Goal: Information Seeking & Learning: Understand process/instructions

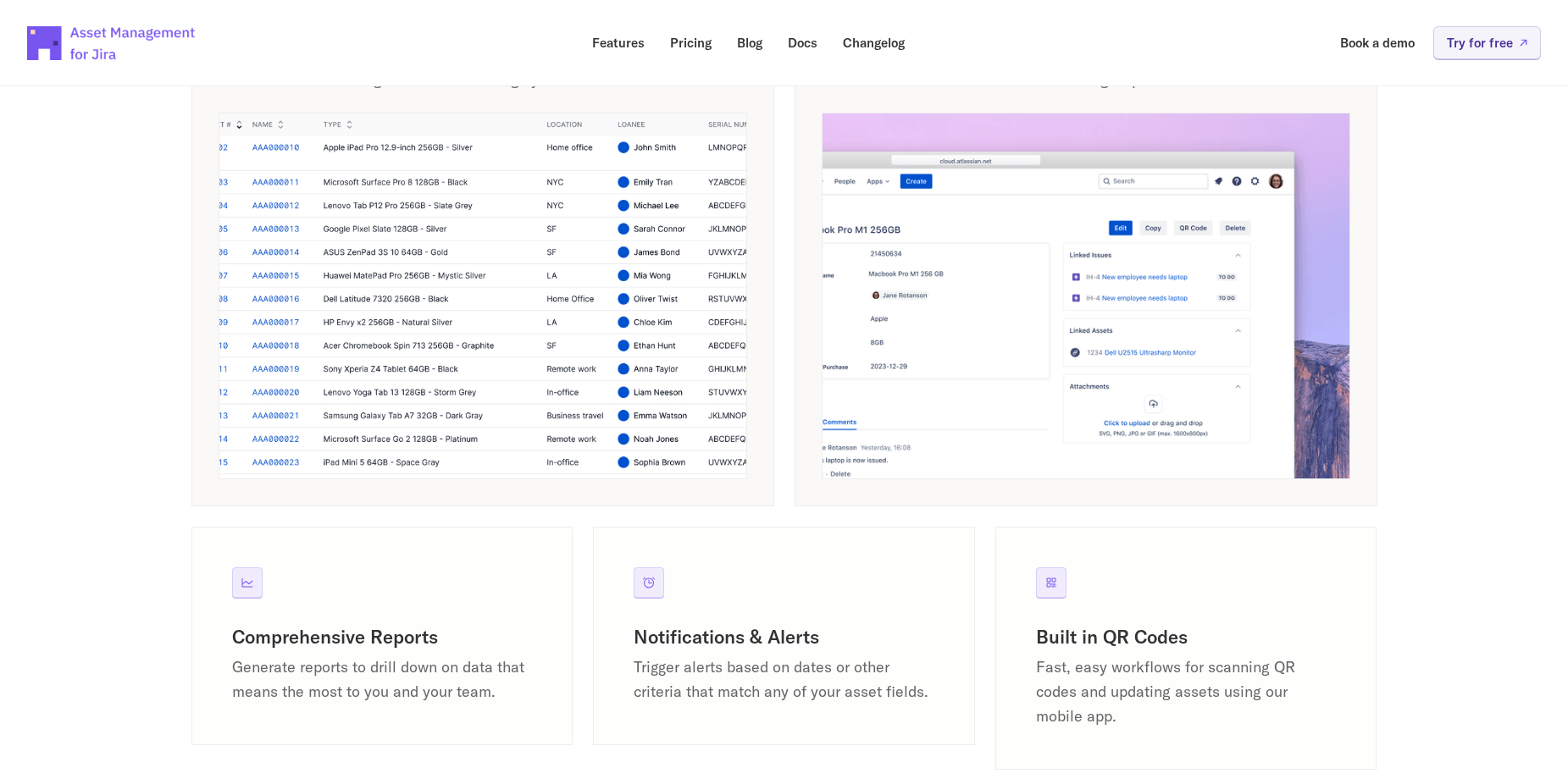
scroll to position [1610, 0]
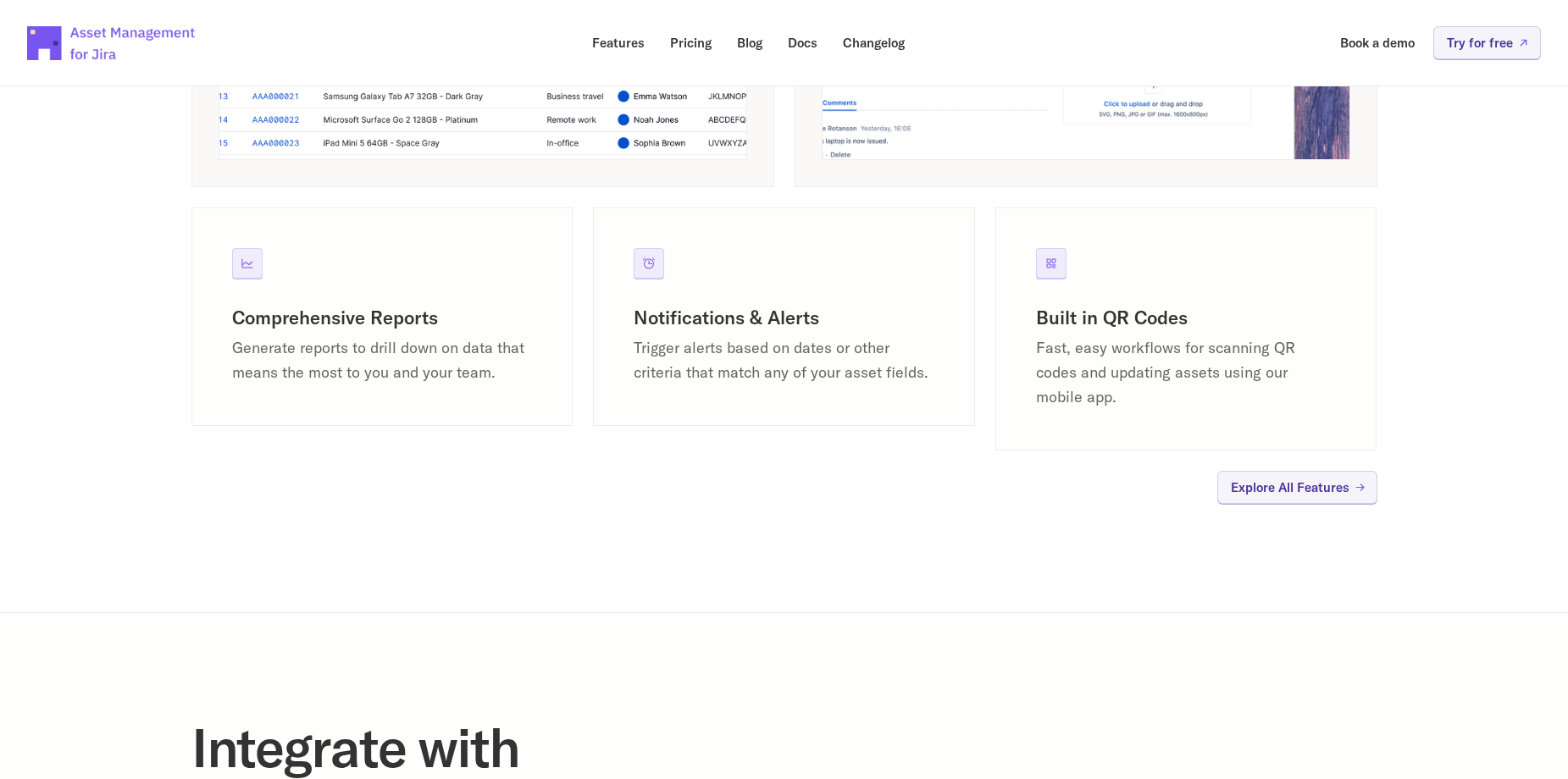
click at [275, 313] on h3 "Comprehensive Reports" at bounding box center [382, 318] width 301 height 25
click at [248, 261] on icon at bounding box center [247, 263] width 14 height 14
click at [262, 340] on p "Generate reports to drill down on data that means the most to you and your team." at bounding box center [382, 361] width 301 height 49
click at [264, 363] on p "Generate reports to drill down on data that means the most to you and your team." at bounding box center [382, 361] width 301 height 49
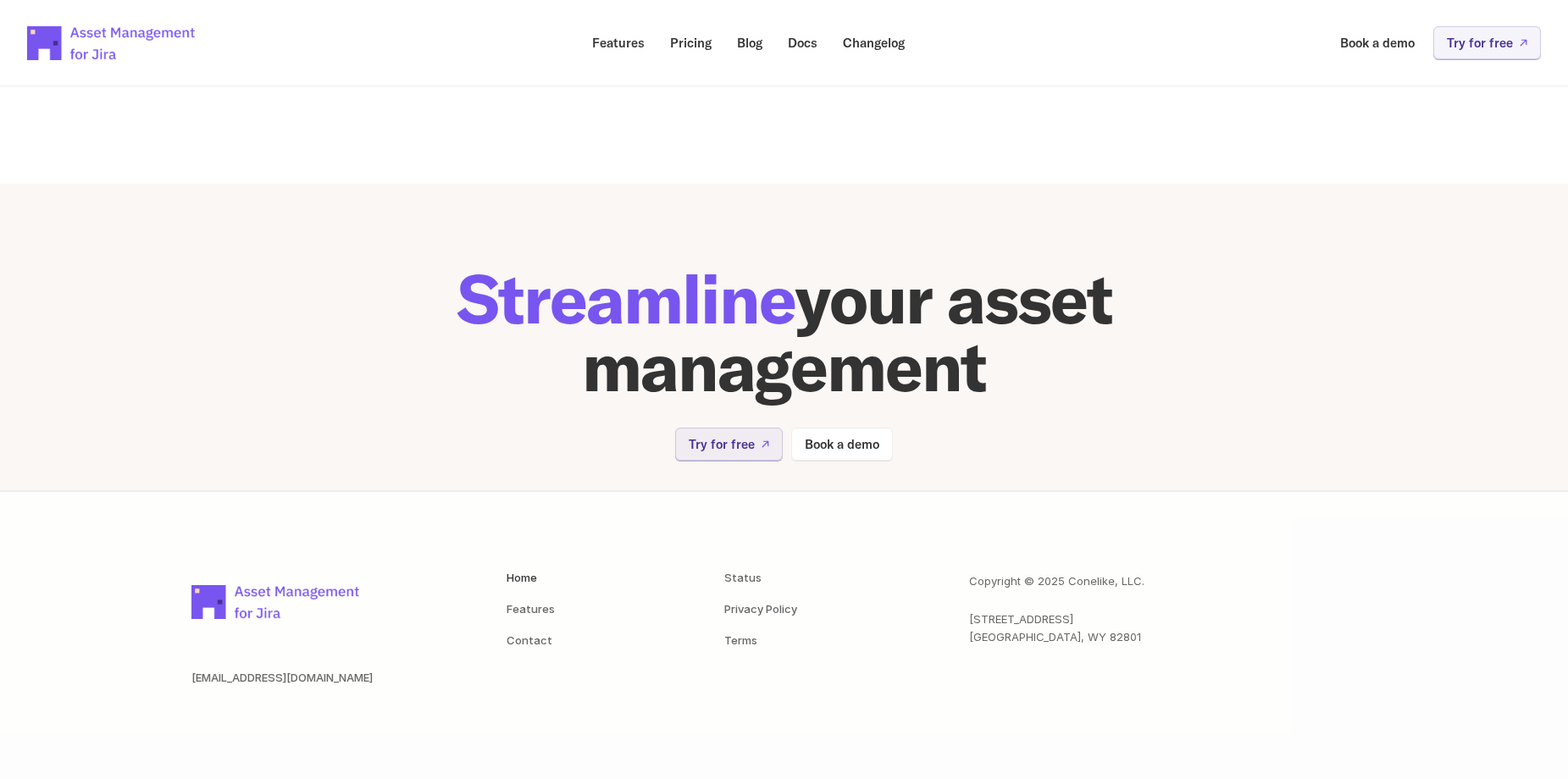
scroll to position [3360, 0]
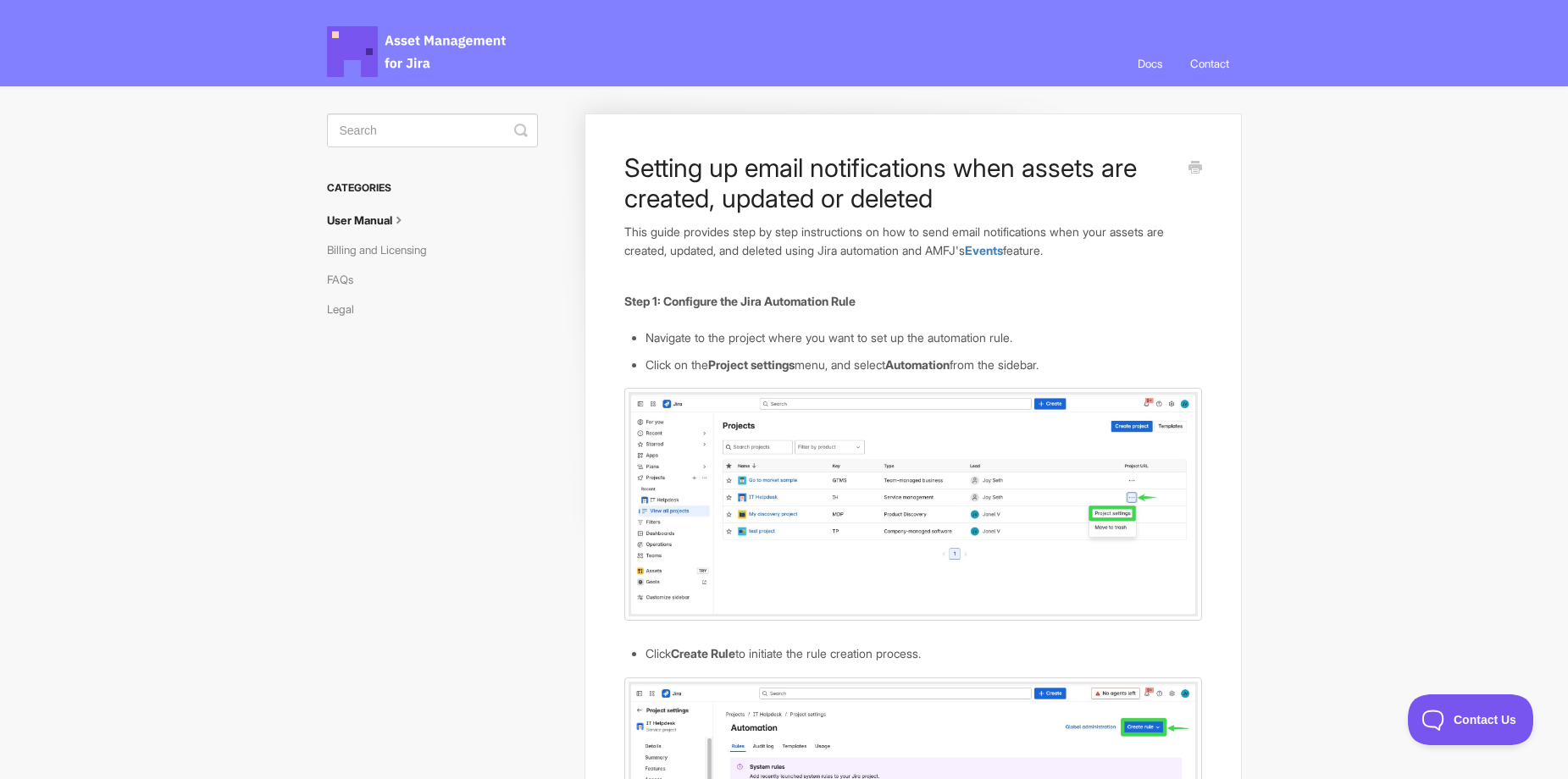
click at [364, 215] on link "User Manual" at bounding box center [374, 220] width 93 height 27
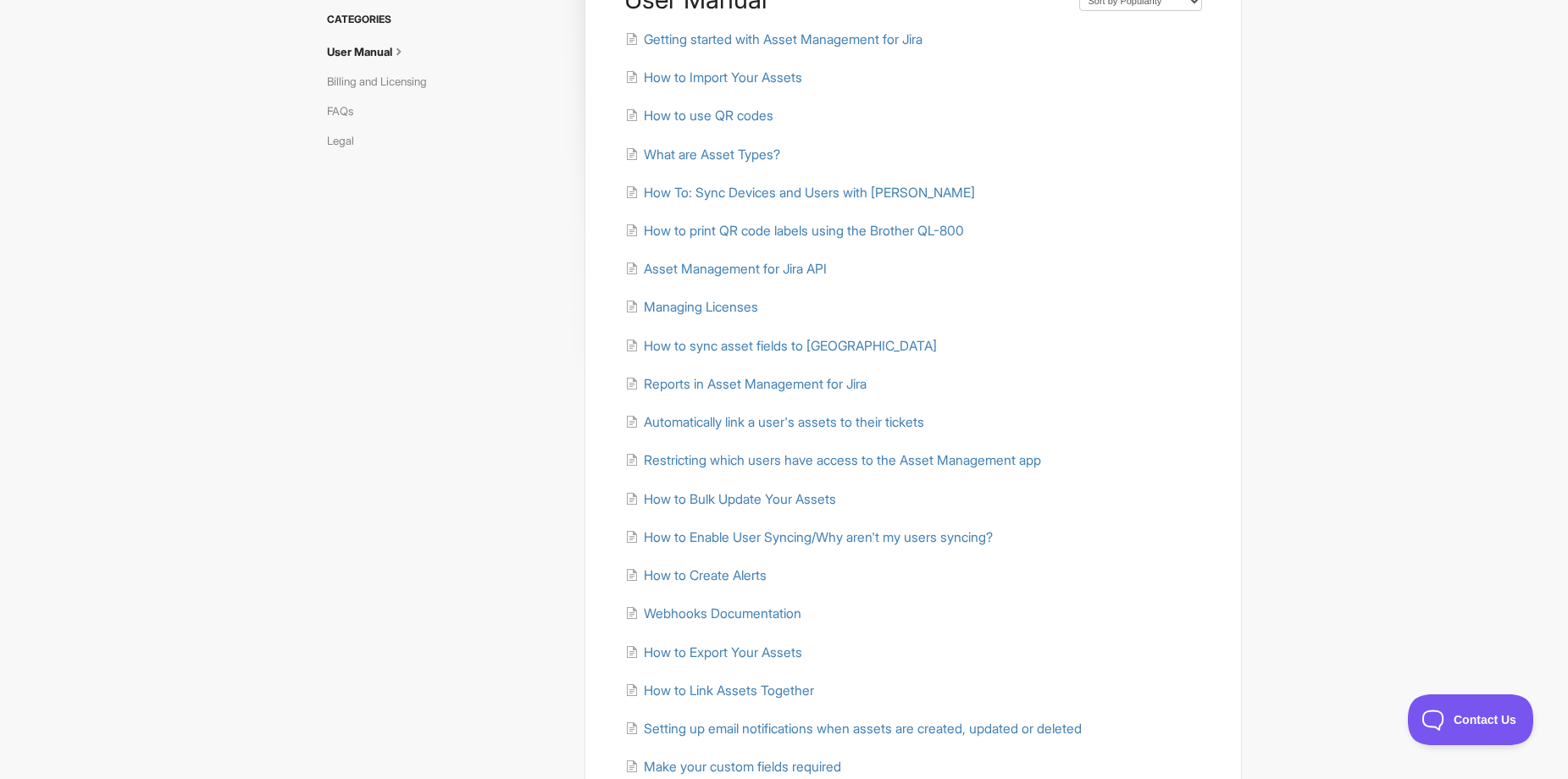
scroll to position [169, 0]
click at [679, 267] on span "Asset Management for Jira API" at bounding box center [735, 268] width 183 height 16
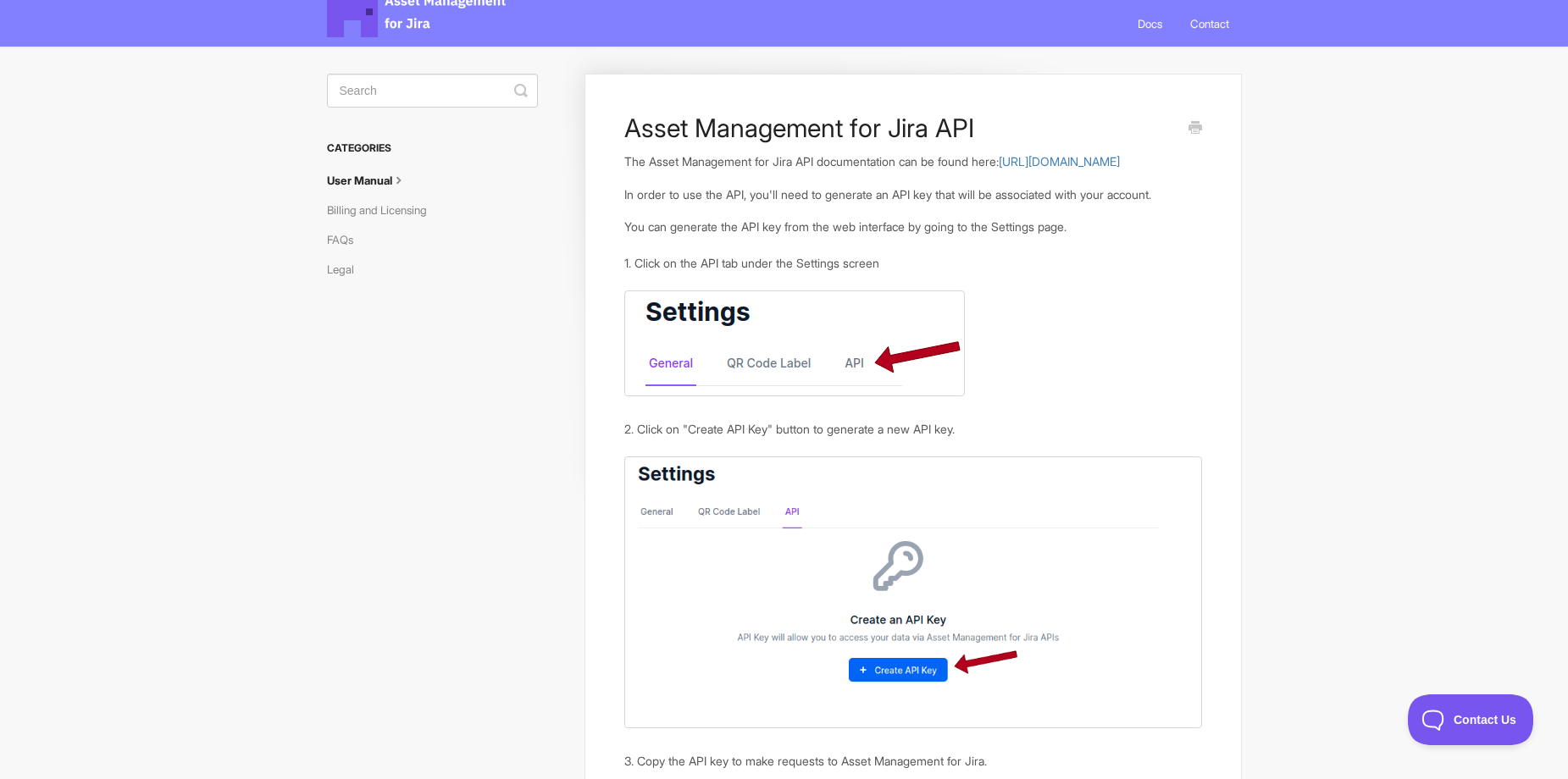
scroll to position [25, 0]
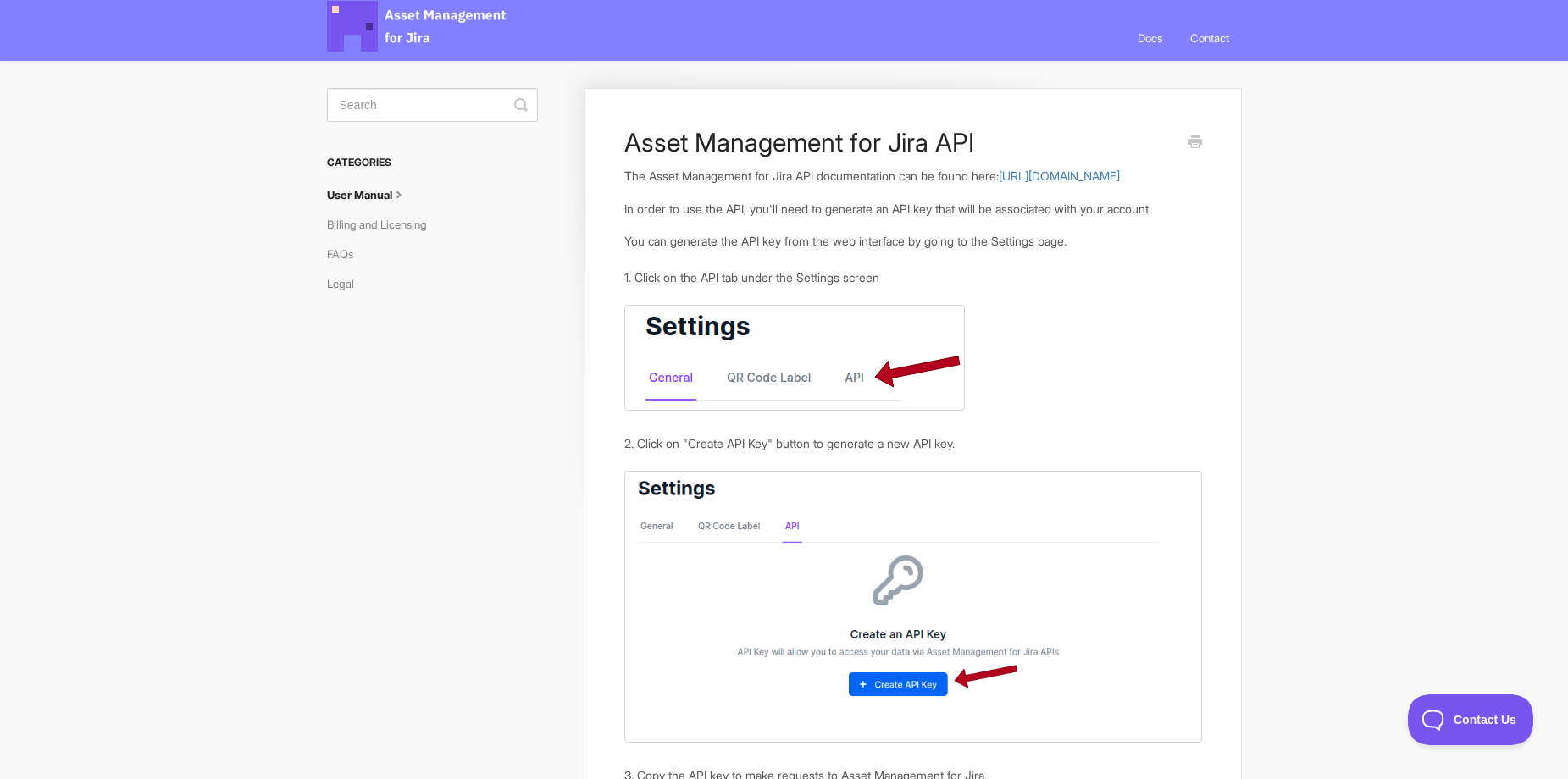
click at [365, 192] on link "User Manual" at bounding box center [374, 195] width 93 height 27
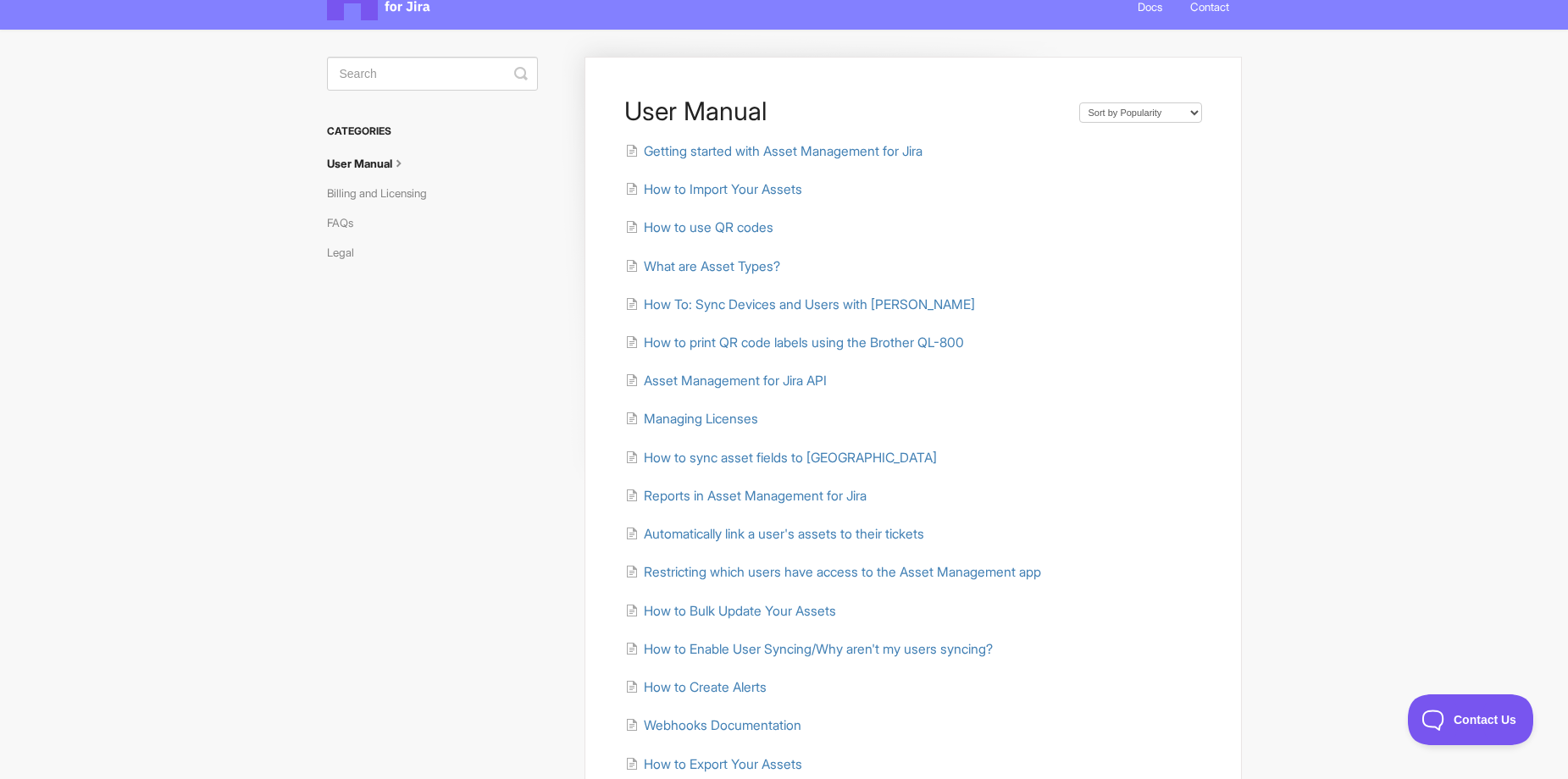
scroll to position [85, 0]
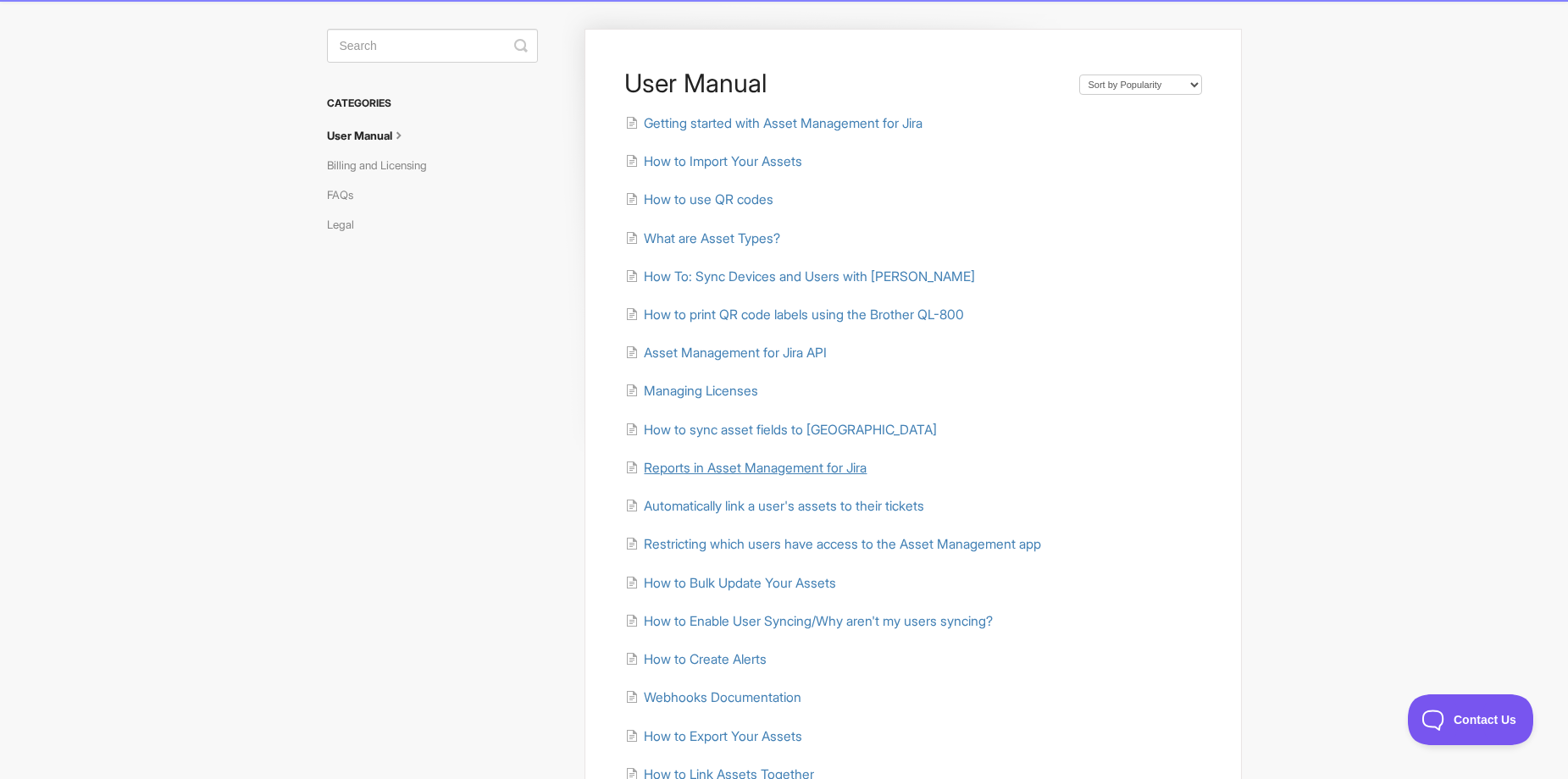
click at [742, 466] on span "Reports in Asset Management for Jira" at bounding box center [755, 467] width 223 height 16
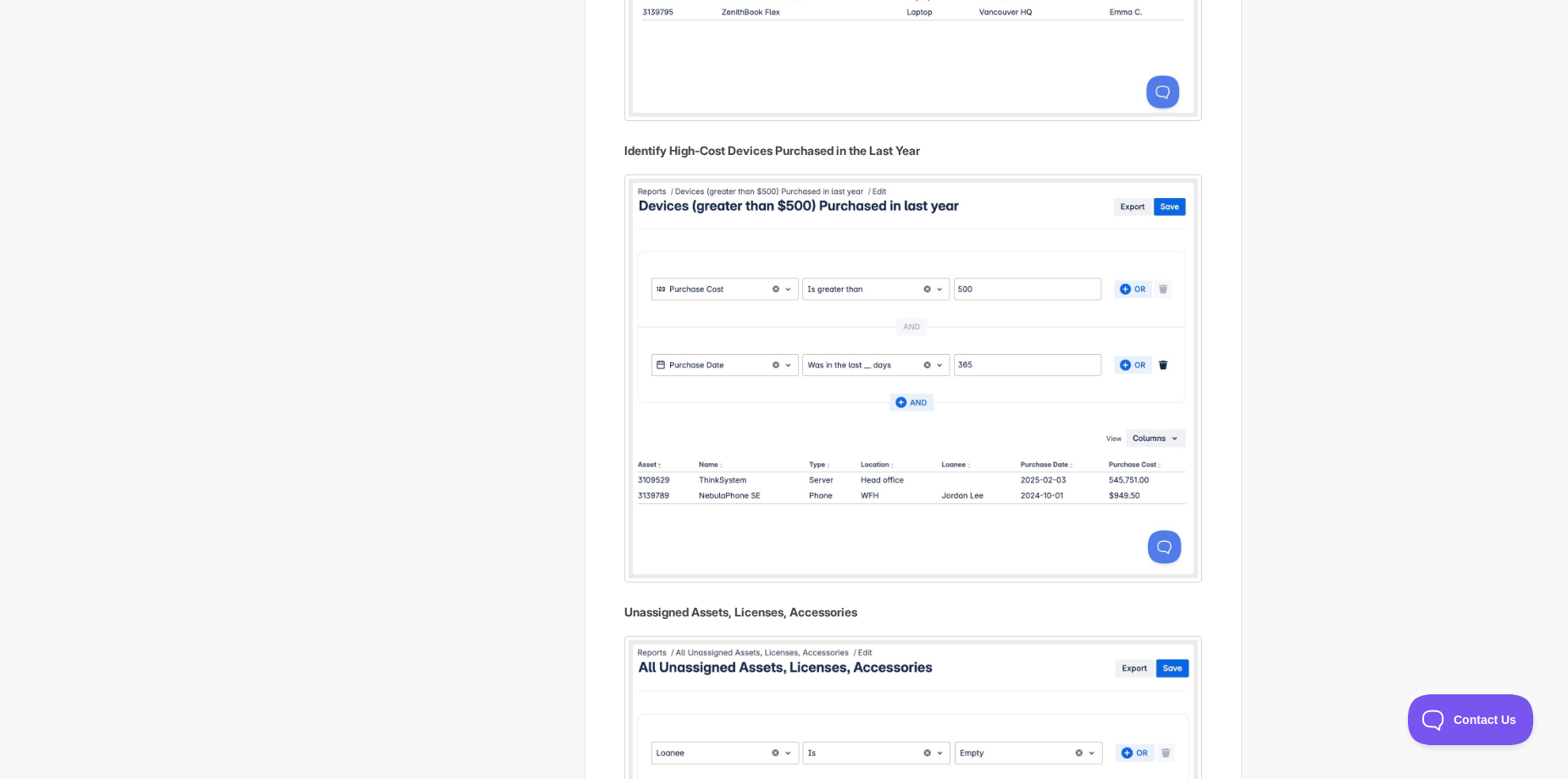
scroll to position [2372, 0]
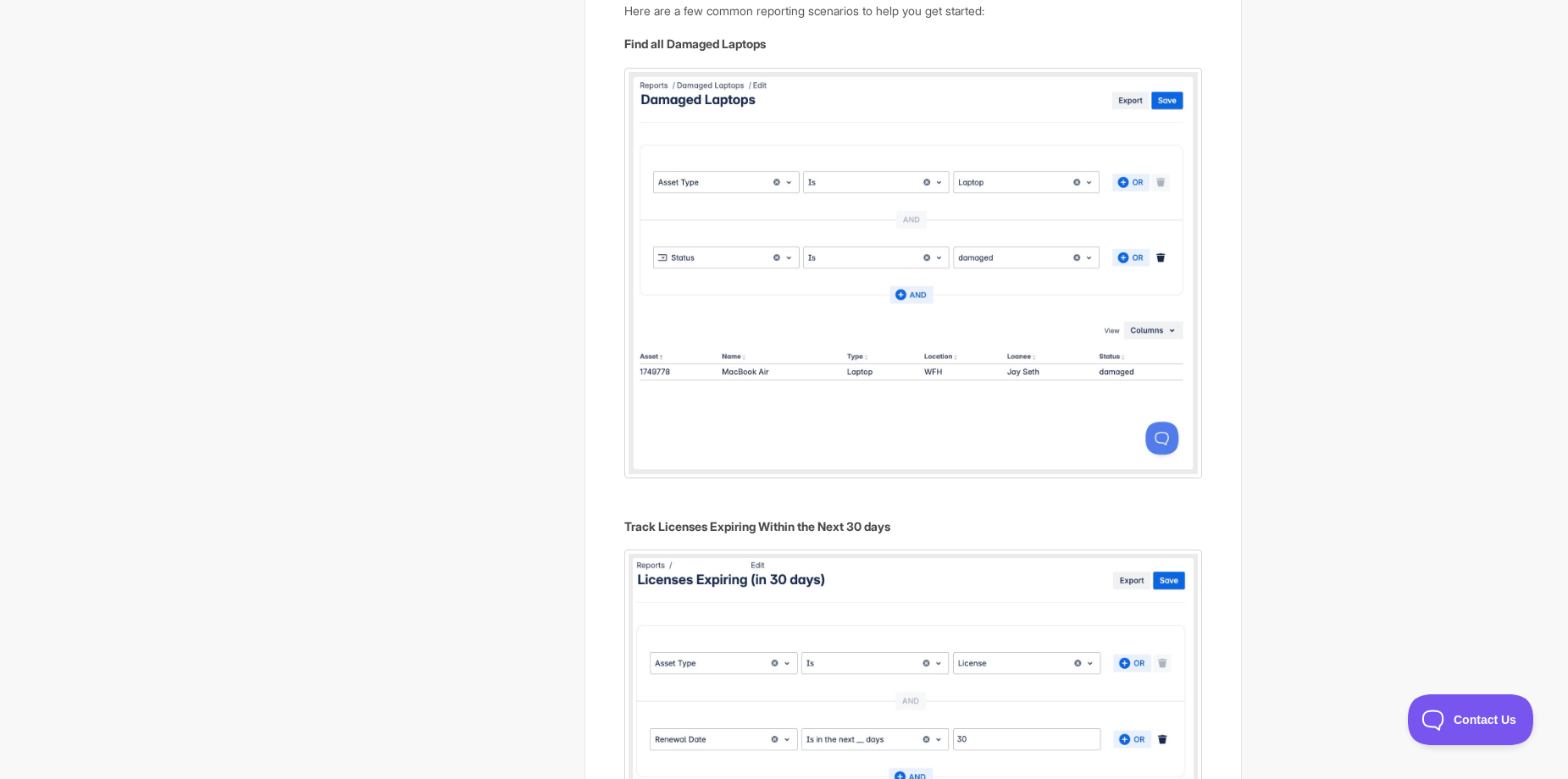
scroll to position [0, 0]
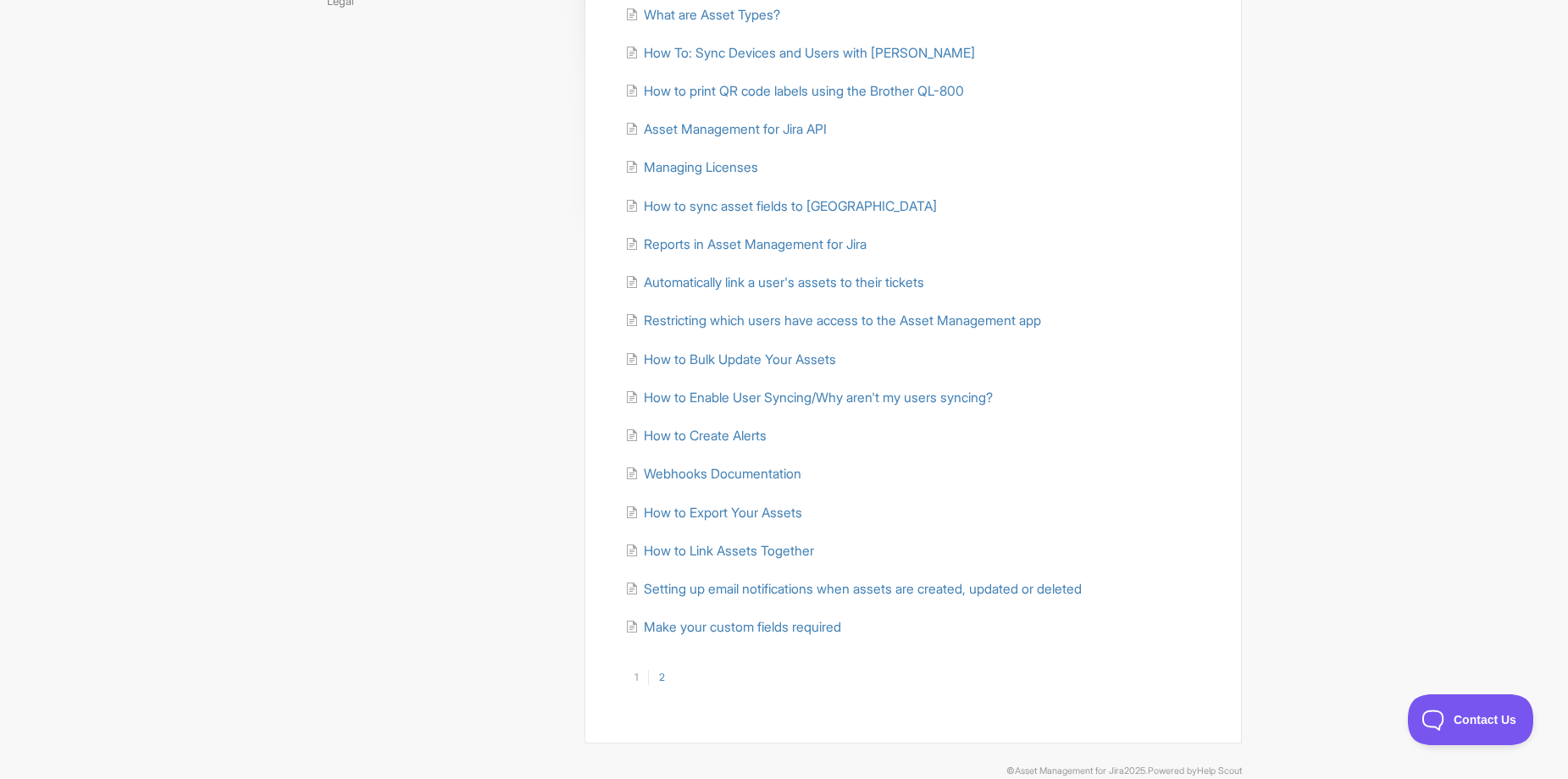
scroll to position [336, 0]
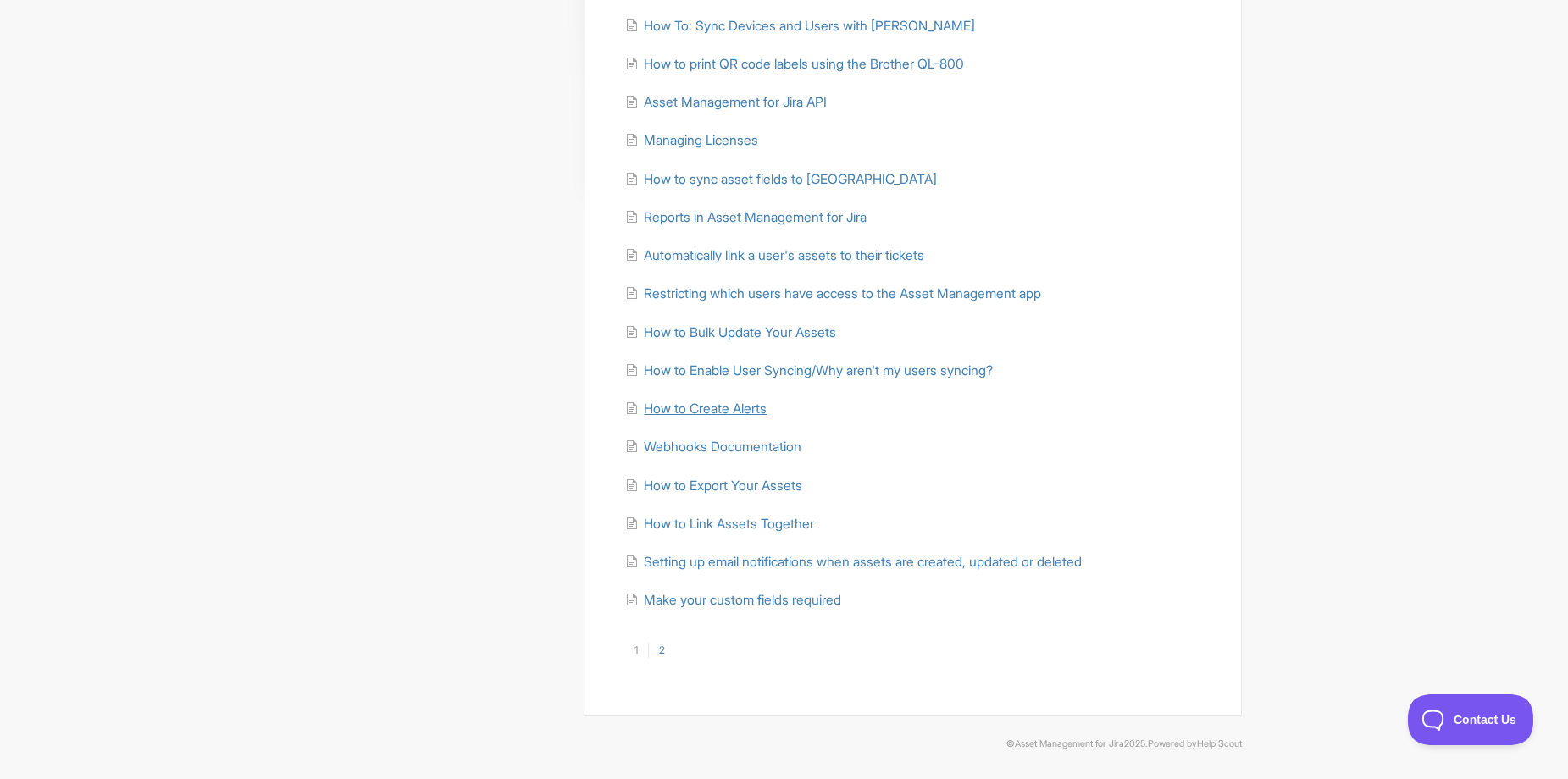
click at [685, 407] on span "How to Create Alerts" at bounding box center [705, 409] width 123 height 16
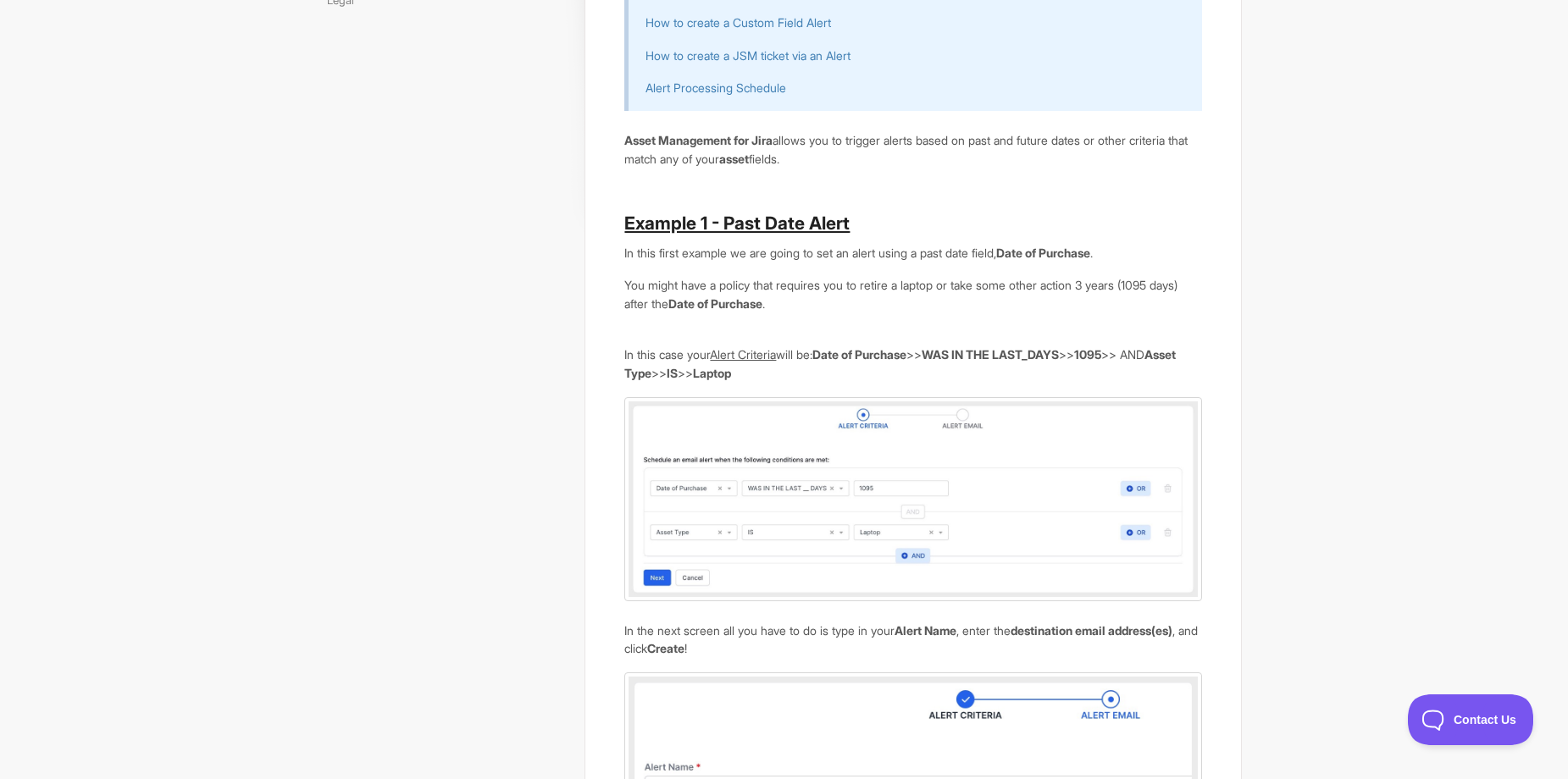
scroll to position [254, 0]
